Goal: Task Accomplishment & Management: Use online tool/utility

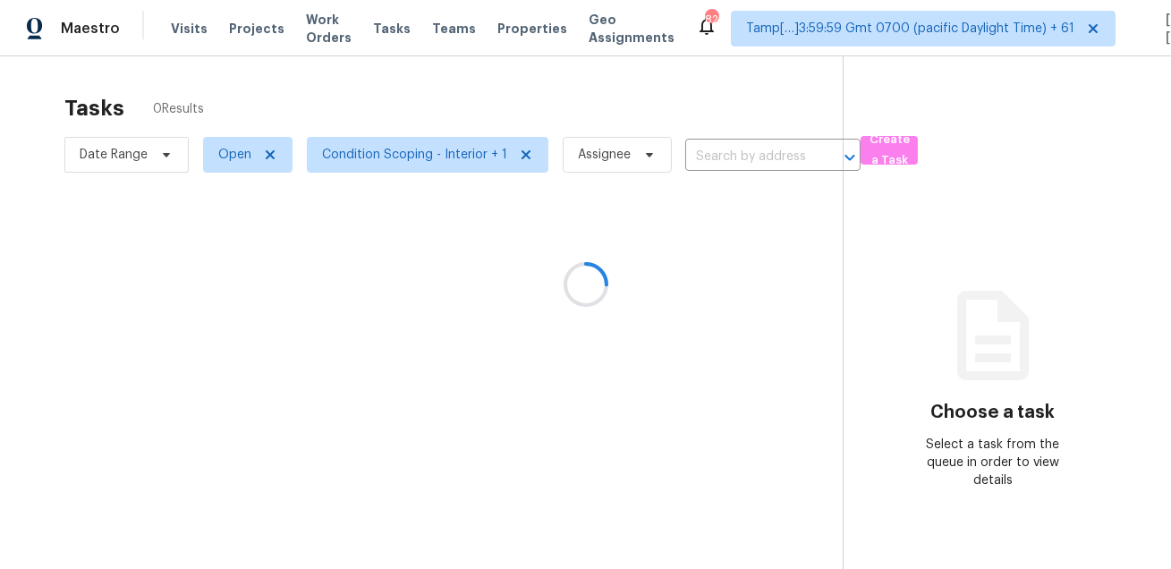
click at [368, 80] on div at bounding box center [585, 284] width 1171 height 569
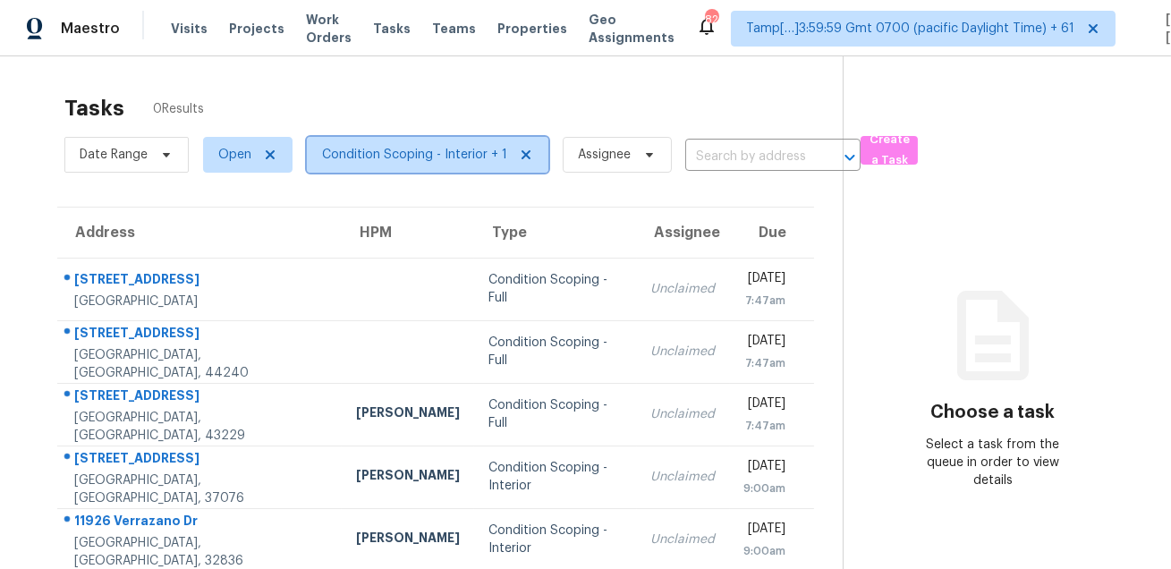
click at [374, 148] on span "Condition Scoping - Interior + 1" at bounding box center [414, 155] width 185 height 18
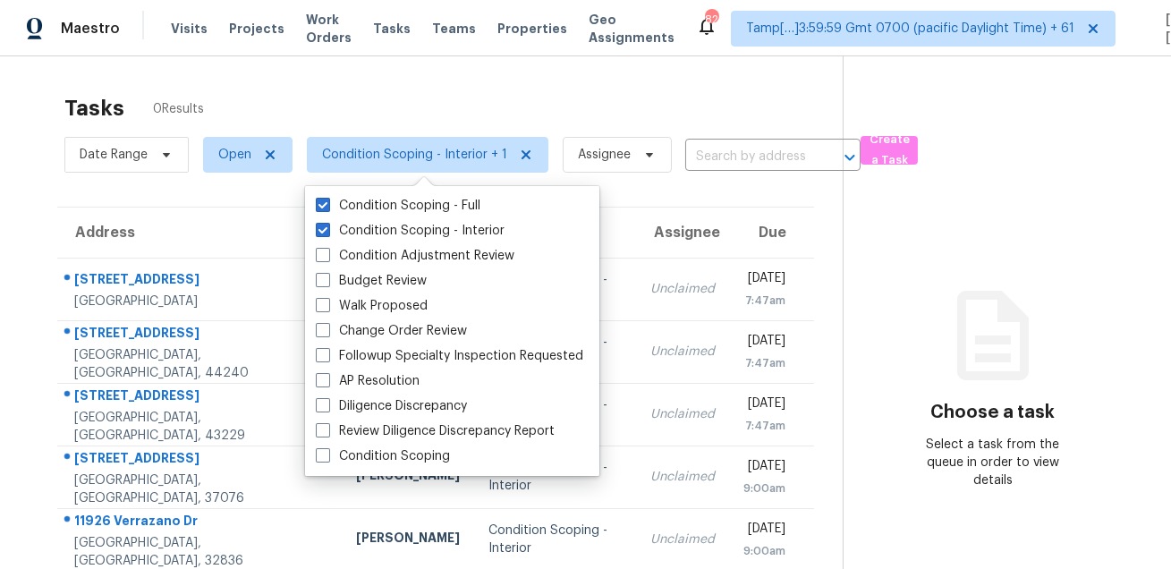
click at [444, 89] on div "Tasks 0 Results" at bounding box center [453, 108] width 778 height 47
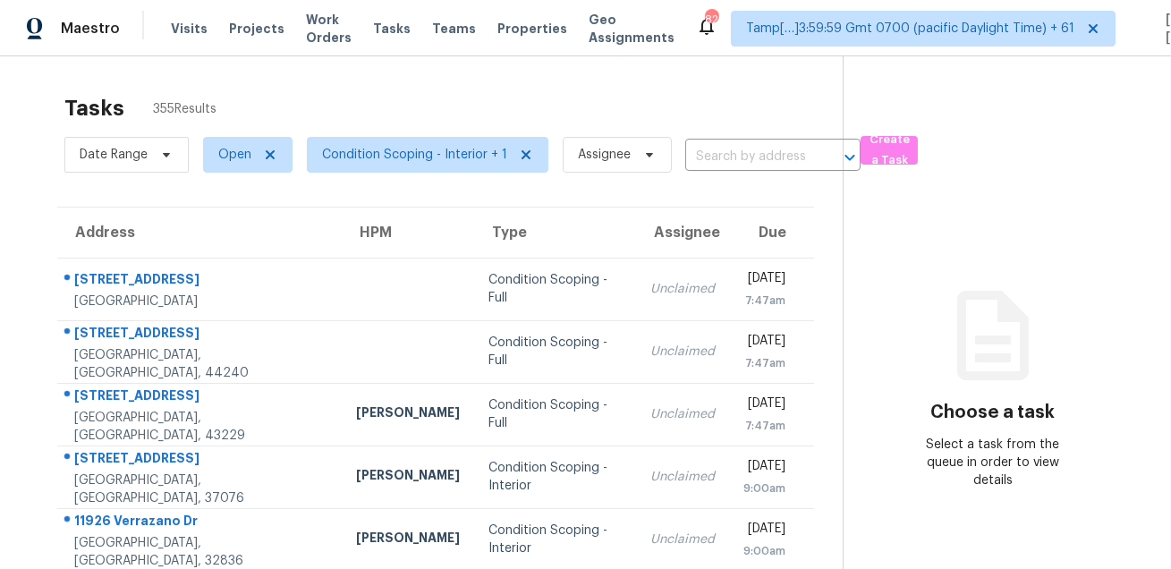
click at [576, 124] on div "Tasks 355 Results" at bounding box center [453, 108] width 778 height 47
click at [435, 148] on span "Condition Scoping - Interior + 1" at bounding box center [414, 155] width 185 height 18
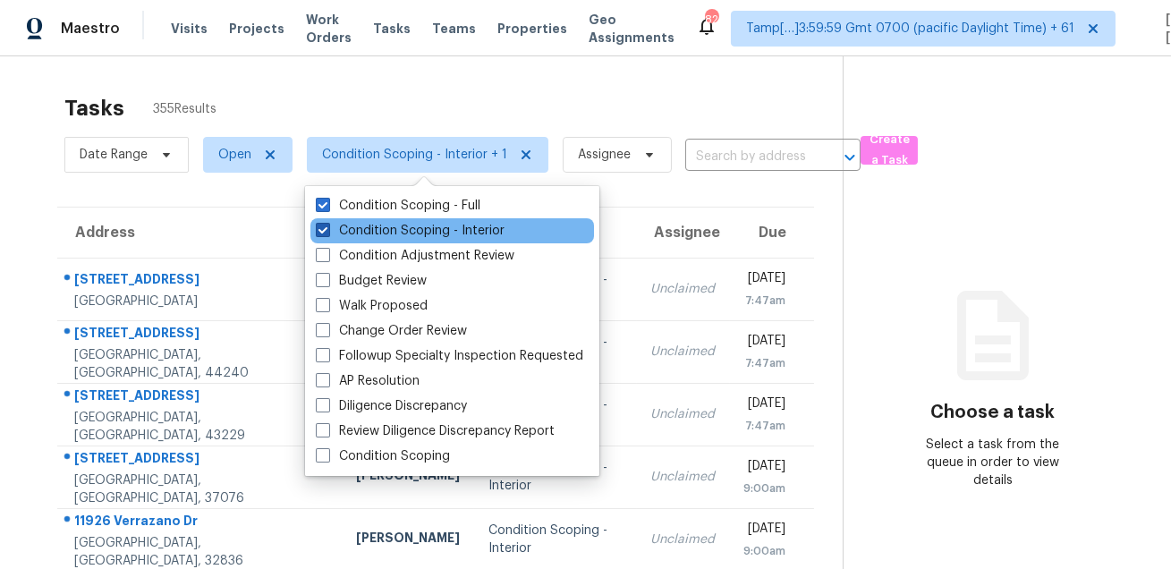
click at [424, 232] on label "Condition Scoping - Interior" at bounding box center [410, 231] width 189 height 18
click at [327, 232] on input "Condition Scoping - Interior" at bounding box center [322, 228] width 12 height 12
checkbox input "false"
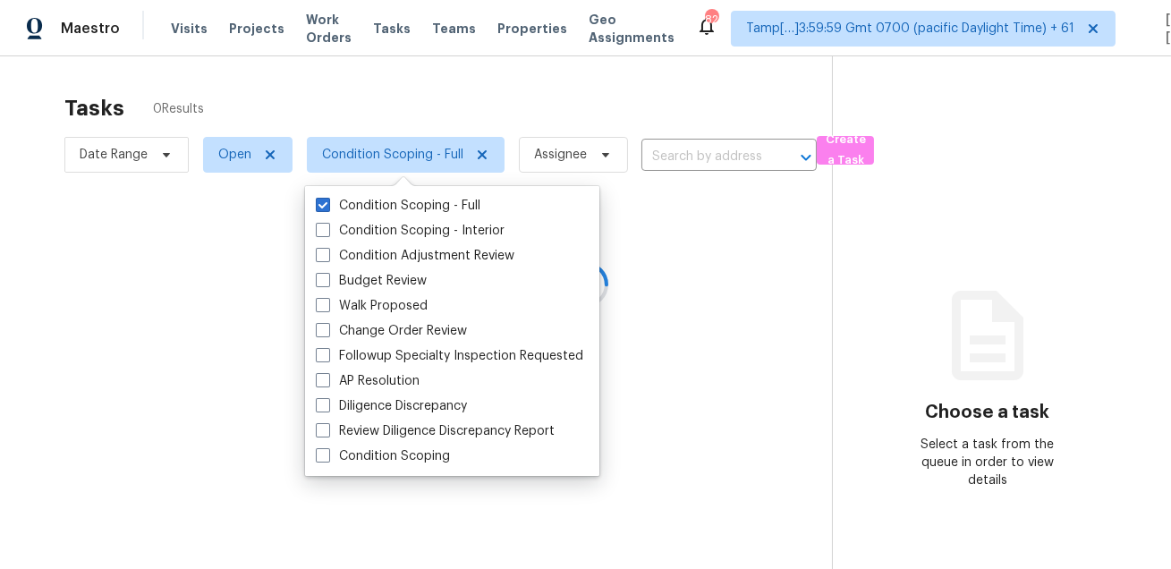
click at [462, 115] on div at bounding box center [585, 284] width 1171 height 569
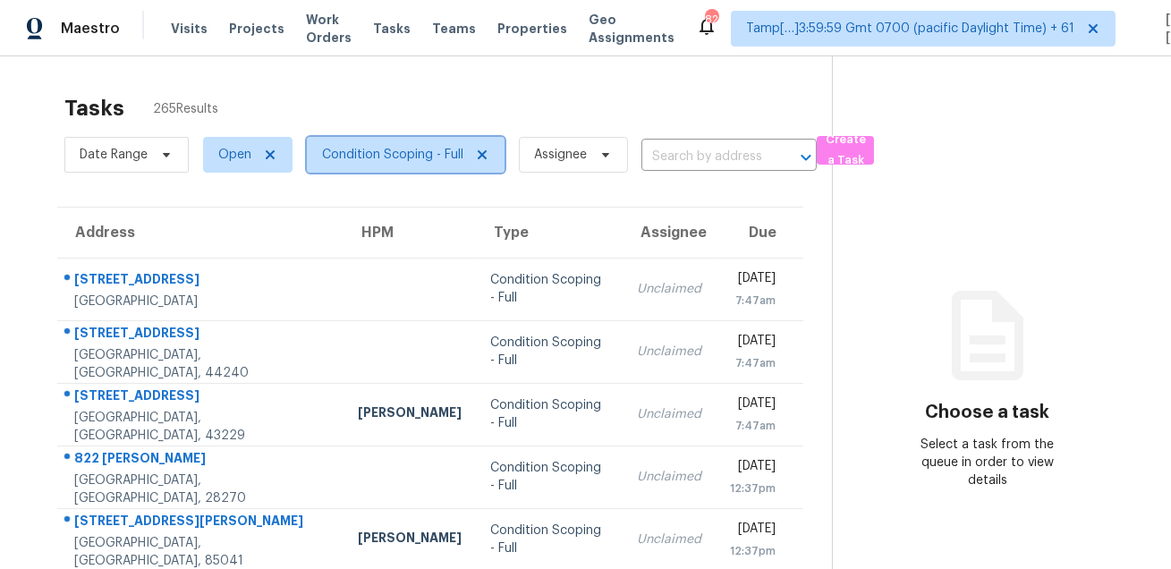
click at [398, 160] on span "Condition Scoping - Full" at bounding box center [392, 155] width 141 height 18
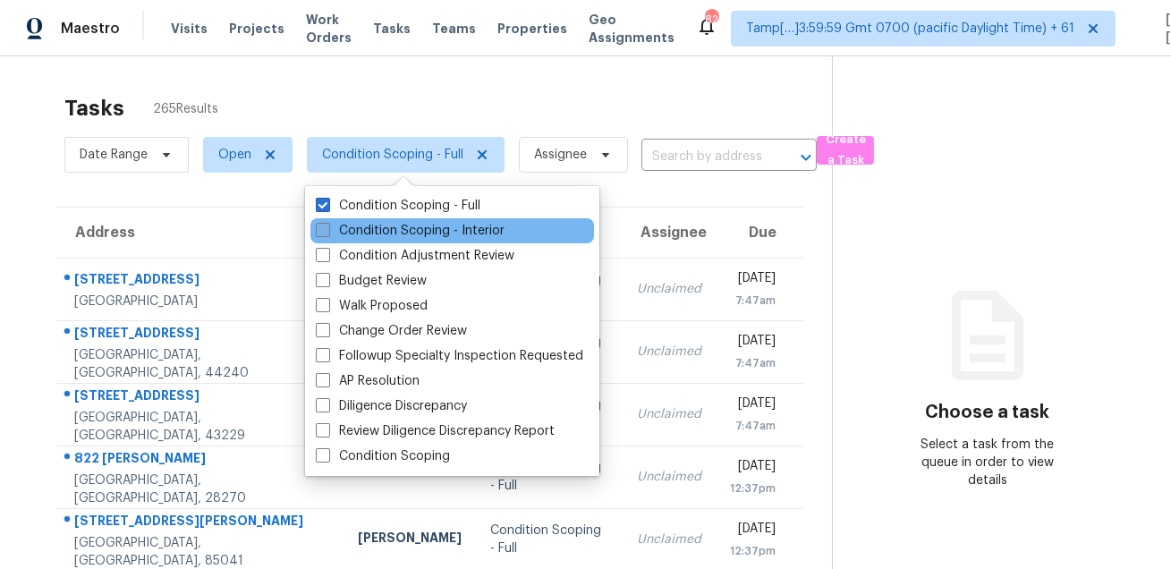
click at [401, 234] on label "Condition Scoping - Interior" at bounding box center [410, 231] width 189 height 18
click at [327, 233] on input "Condition Scoping - Interior" at bounding box center [322, 228] width 12 height 12
checkbox input "true"
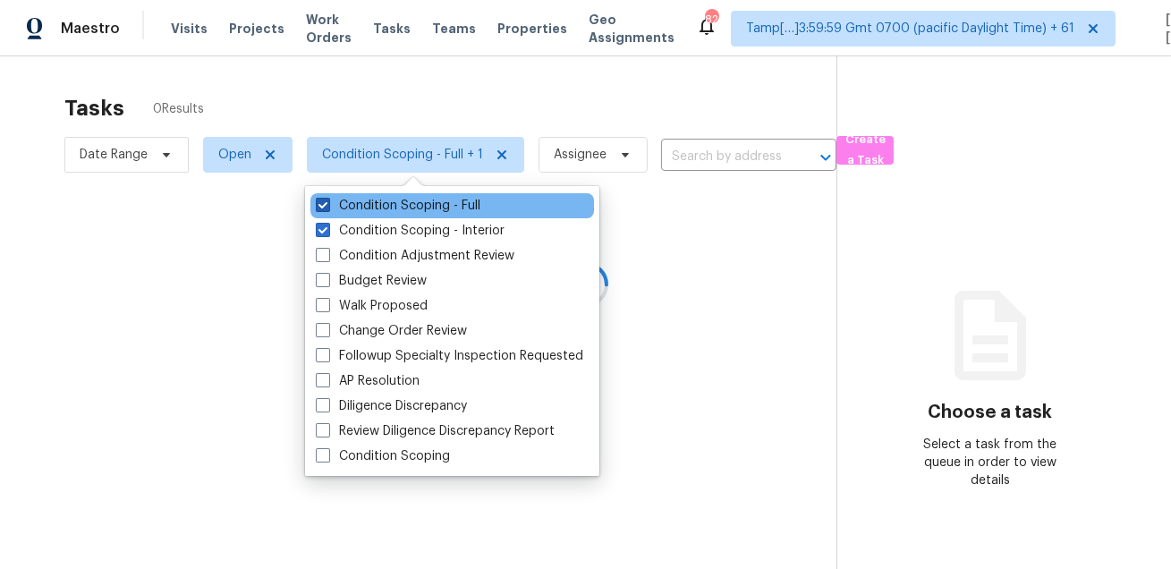
click at [415, 205] on label "Condition Scoping - Full" at bounding box center [398, 206] width 165 height 18
click at [327, 205] on input "Condition Scoping - Full" at bounding box center [322, 203] width 12 height 12
checkbox input "false"
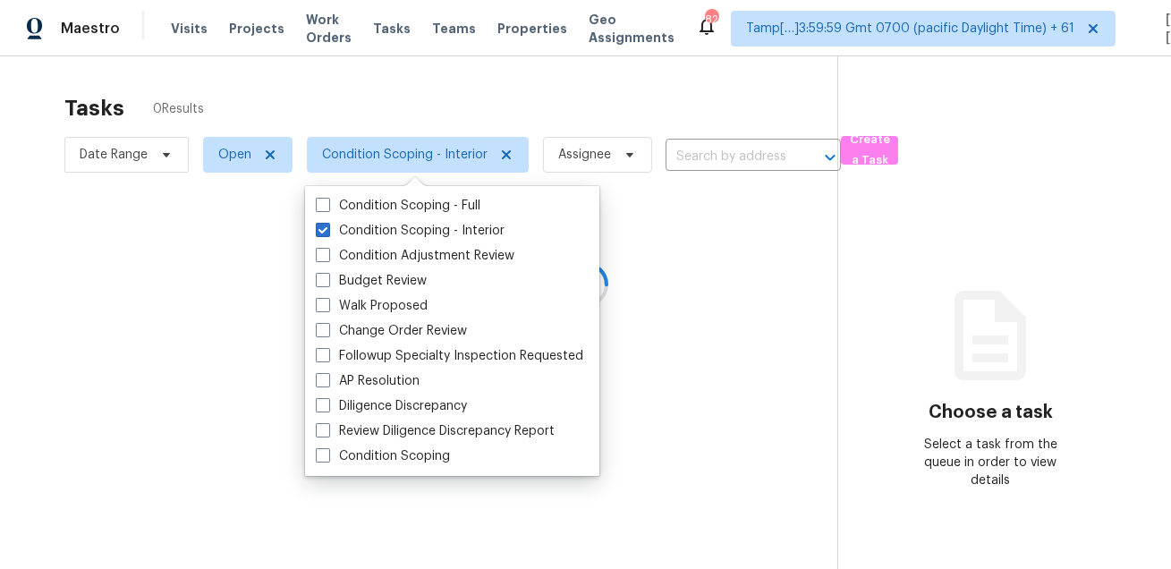
click at [441, 131] on div at bounding box center [585, 284] width 1171 height 569
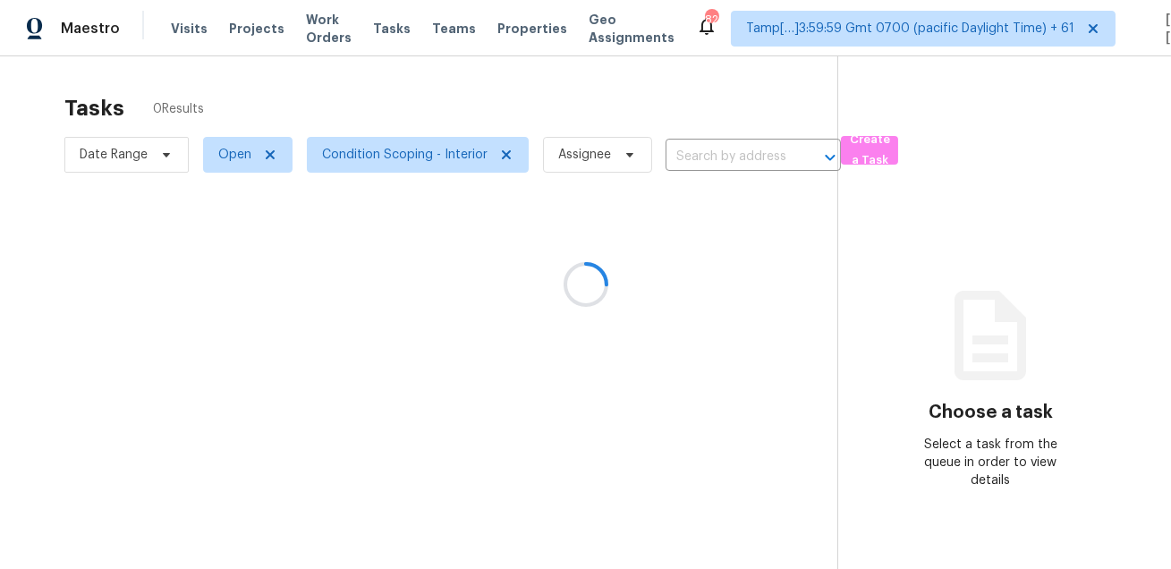
click at [467, 107] on div at bounding box center [585, 284] width 1171 height 569
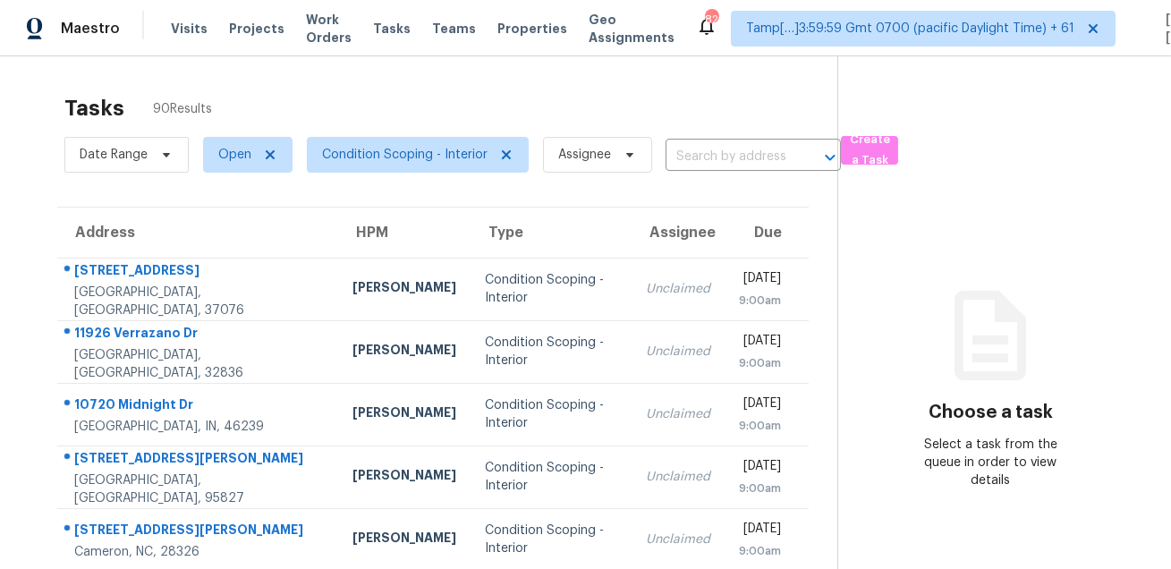
click at [554, 95] on div "Tasks 90 Results" at bounding box center [450, 108] width 773 height 47
click at [390, 151] on span "Condition Scoping - Interior" at bounding box center [404, 155] width 165 height 18
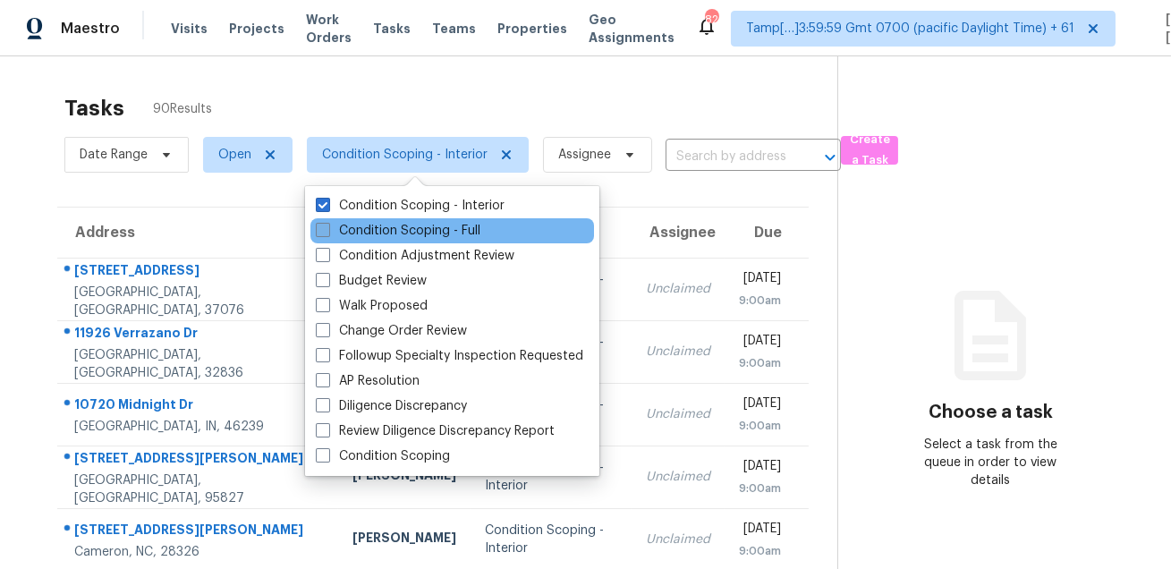
click at [371, 231] on label "Condition Scoping - Full" at bounding box center [398, 231] width 165 height 18
click at [327, 231] on input "Condition Scoping - Full" at bounding box center [322, 228] width 12 height 12
checkbox input "true"
